Goal: Information Seeking & Learning: Learn about a topic

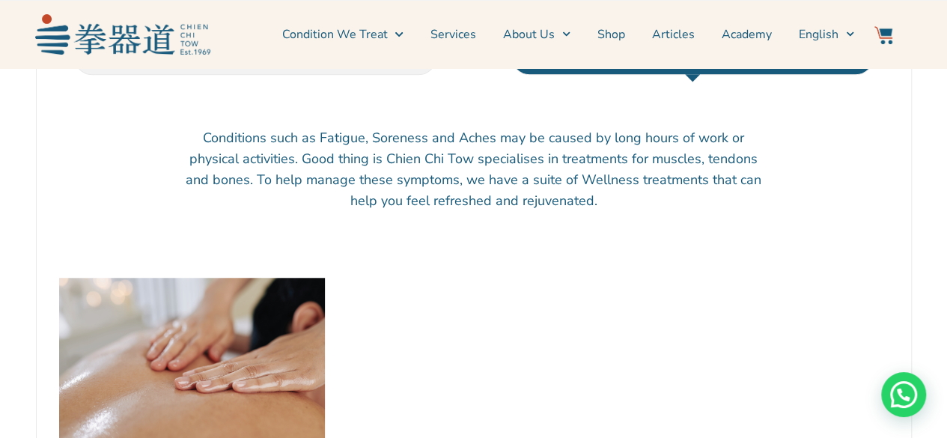
scroll to position [449, 0]
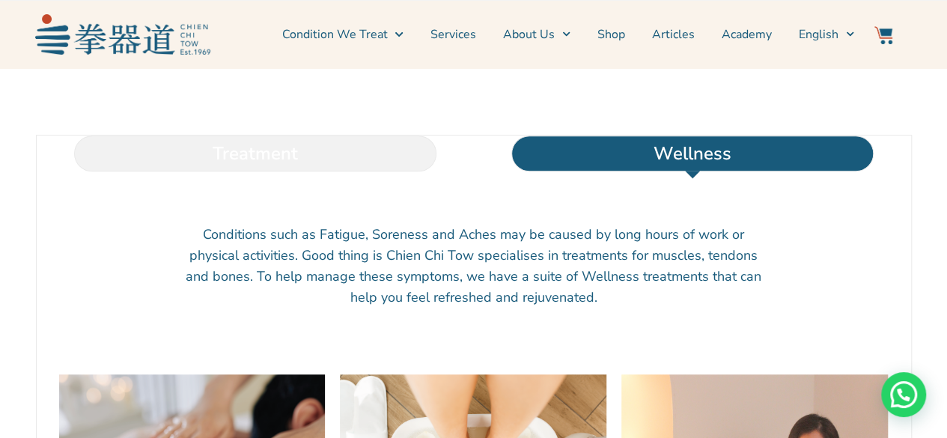
click at [298, 171] on li "Treatment" at bounding box center [255, 153] width 437 height 36
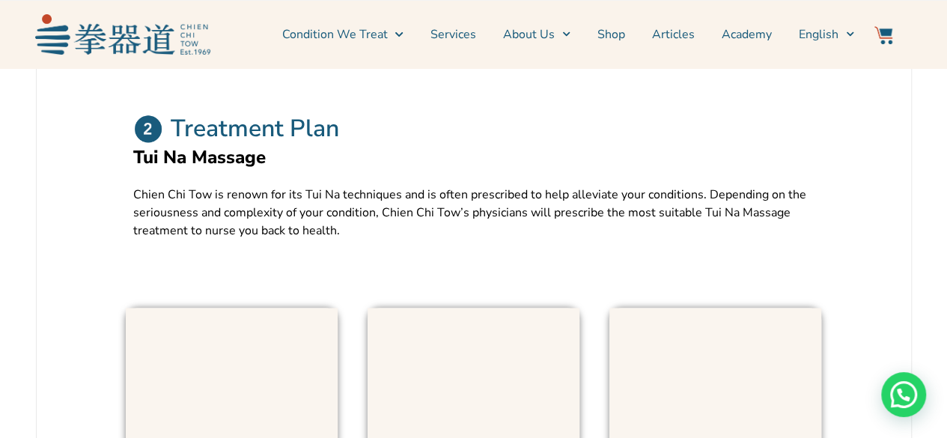
scroll to position [898, 0]
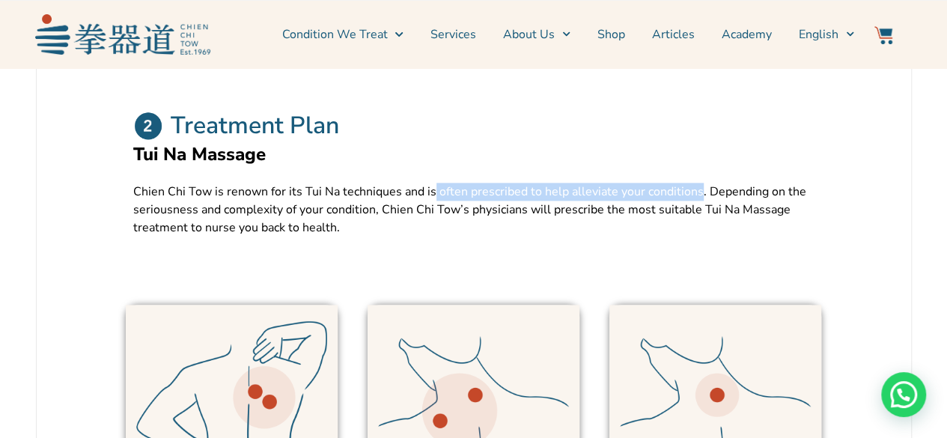
drag, startPoint x: 432, startPoint y: 226, endPoint x: 690, endPoint y: 219, distance: 258.3
click at [690, 219] on p "Chien Chi Tow is renown for its Tui Na techniques and is often prescribed to he…" at bounding box center [473, 210] width 681 height 54
copy p "often prescribed to help alleviate your conditions"
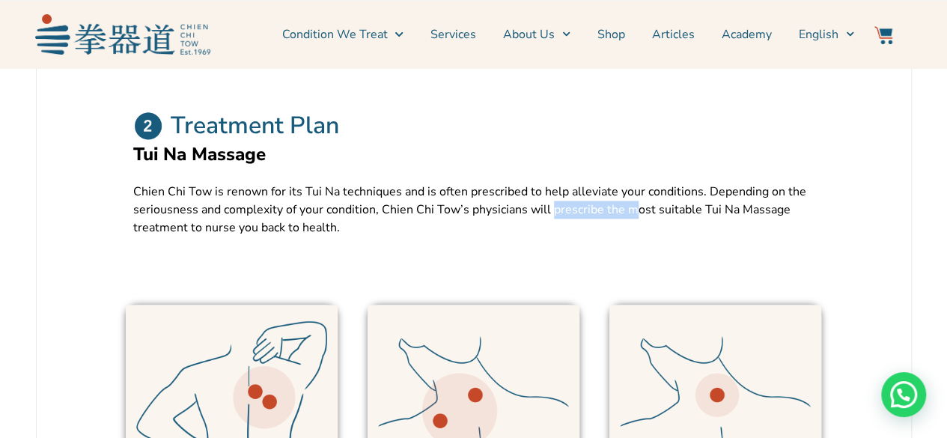
drag, startPoint x: 545, startPoint y: 242, endPoint x: 625, endPoint y: 246, distance: 80.2
click at [625, 236] on p "Chien Chi Tow is renown for its Tui Na techniques and is often prescribed to he…" at bounding box center [473, 210] width 681 height 54
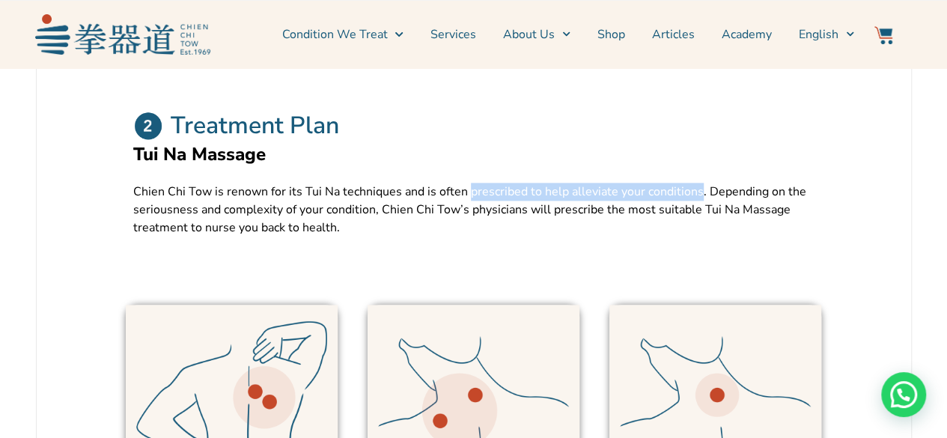
drag, startPoint x: 464, startPoint y: 222, endPoint x: 691, endPoint y: 216, distance: 226.8
click at [691, 216] on p "Chien Chi Tow is renown for its Tui Na techniques and is often prescribed to he…" at bounding box center [473, 210] width 681 height 54
copy p "prescribed to help alleviate your conditions"
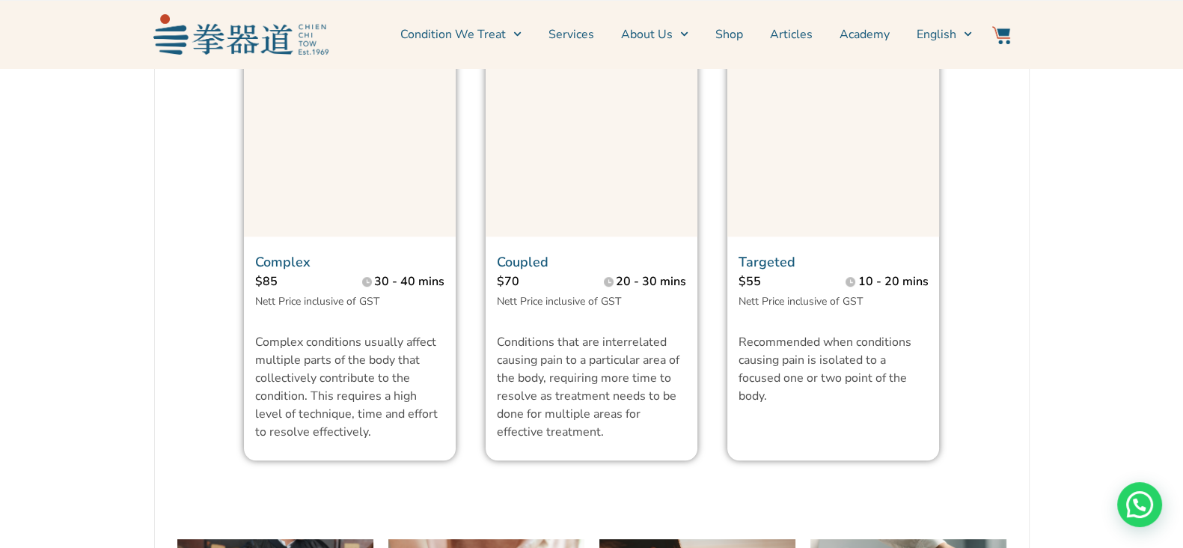
scroll to position [1128, 0]
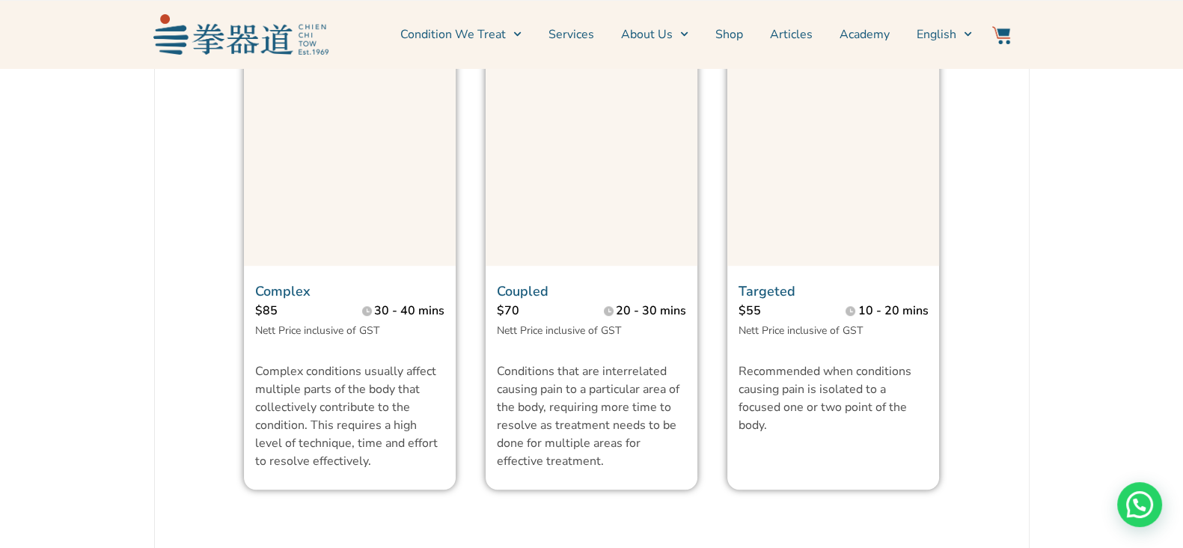
scroll to position [1178, 0]
